Goal: Information Seeking & Learning: Learn about a topic

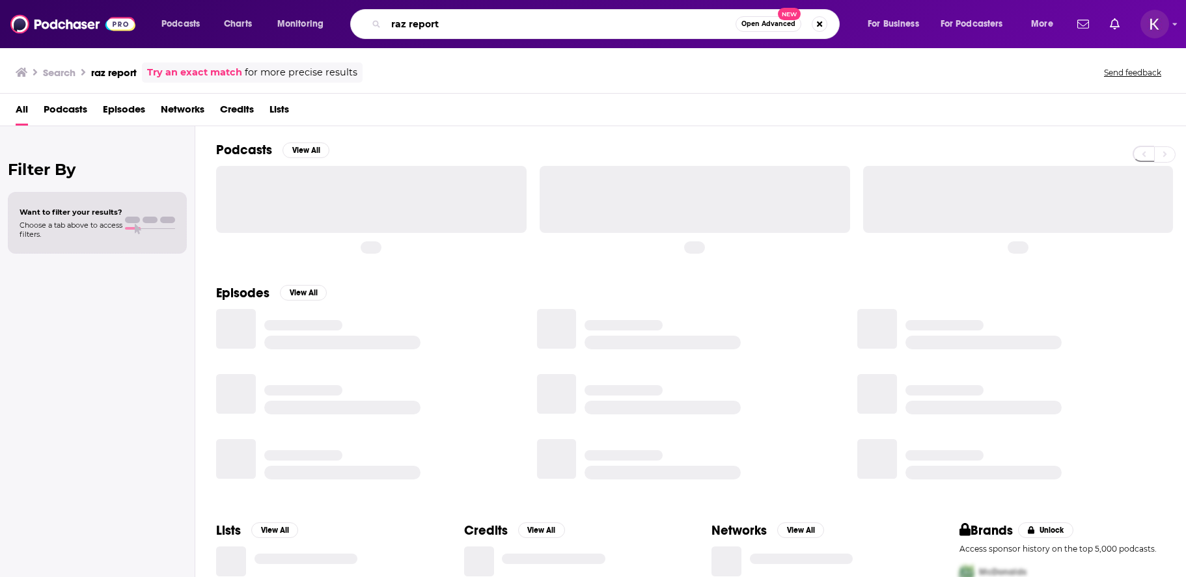
drag, startPoint x: 451, startPoint y: 25, endPoint x: 355, endPoint y: 20, distance: 95.8
click at [360, 22] on div "raz report Open Advanced New" at bounding box center [595, 24] width 490 height 30
type input "[PERSON_NAME]"
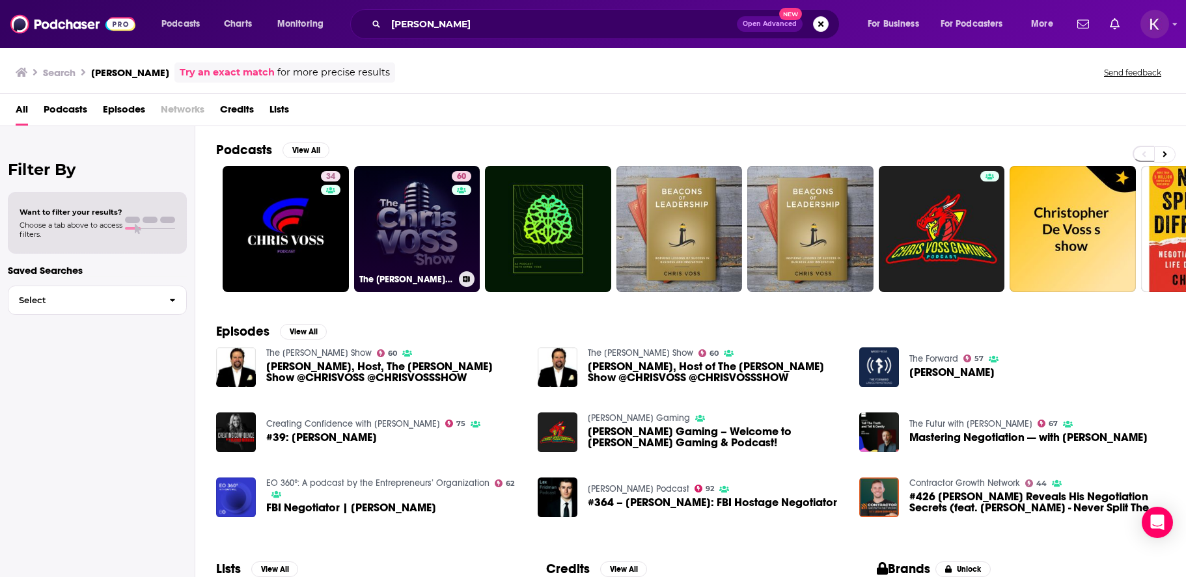
click at [424, 234] on link "60 The [PERSON_NAME] Show" at bounding box center [417, 229] width 126 height 126
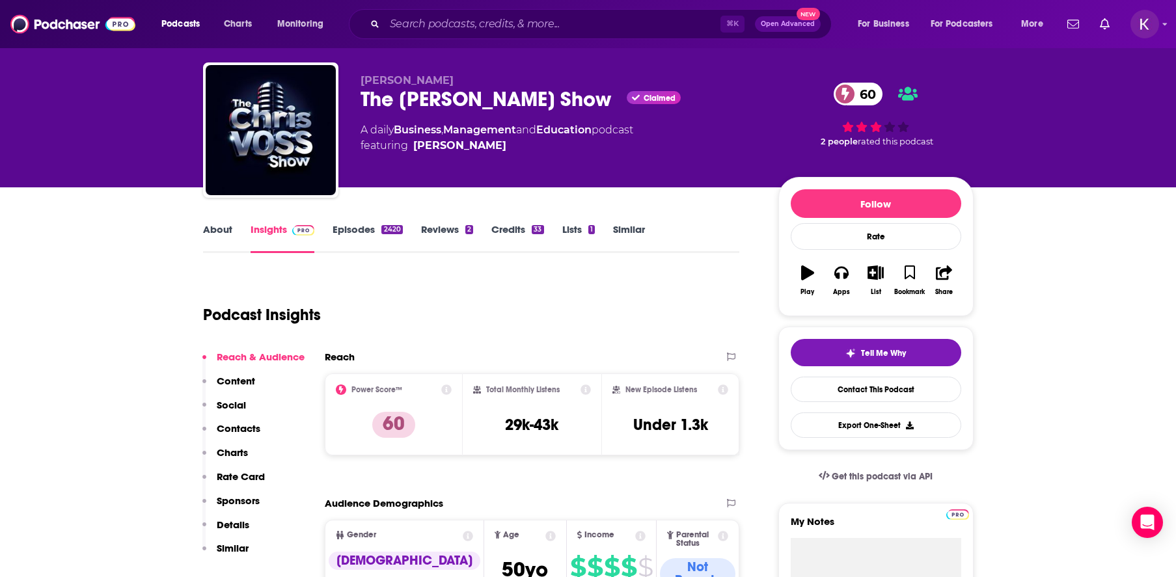
scroll to position [34, 0]
